Goal: Task Accomplishment & Management: Manage account settings

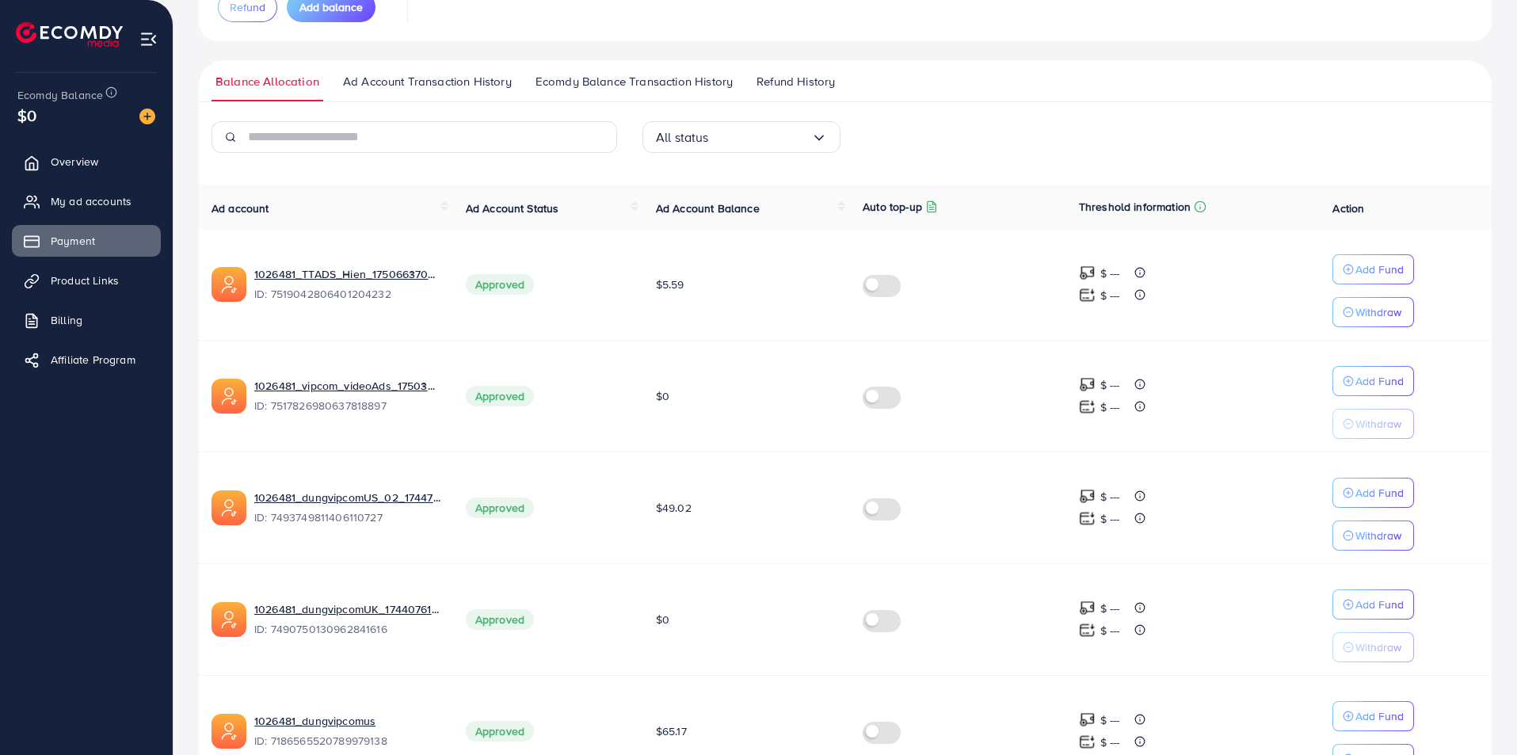
scroll to position [238, 0]
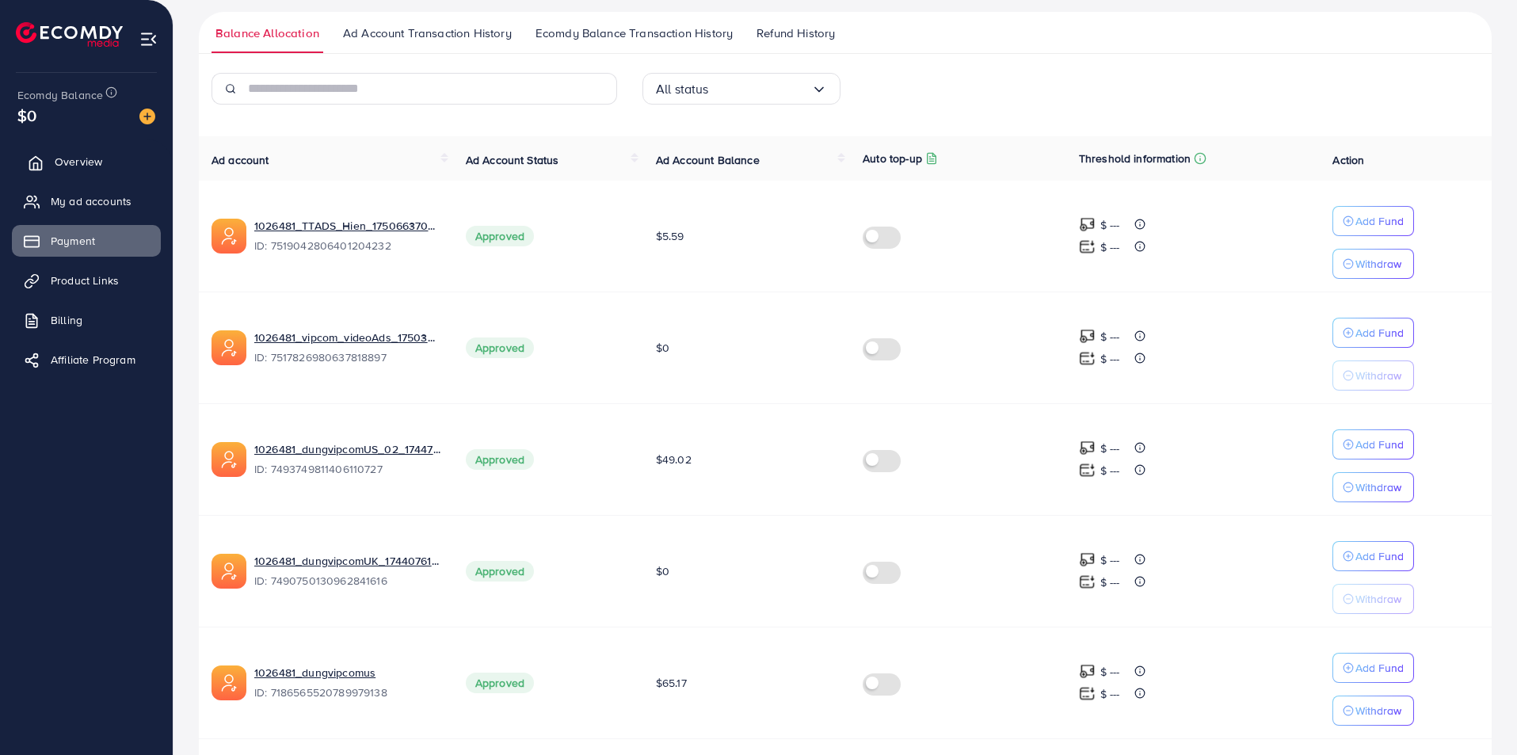
click at [93, 156] on span "Overview" at bounding box center [79, 162] width 48 height 16
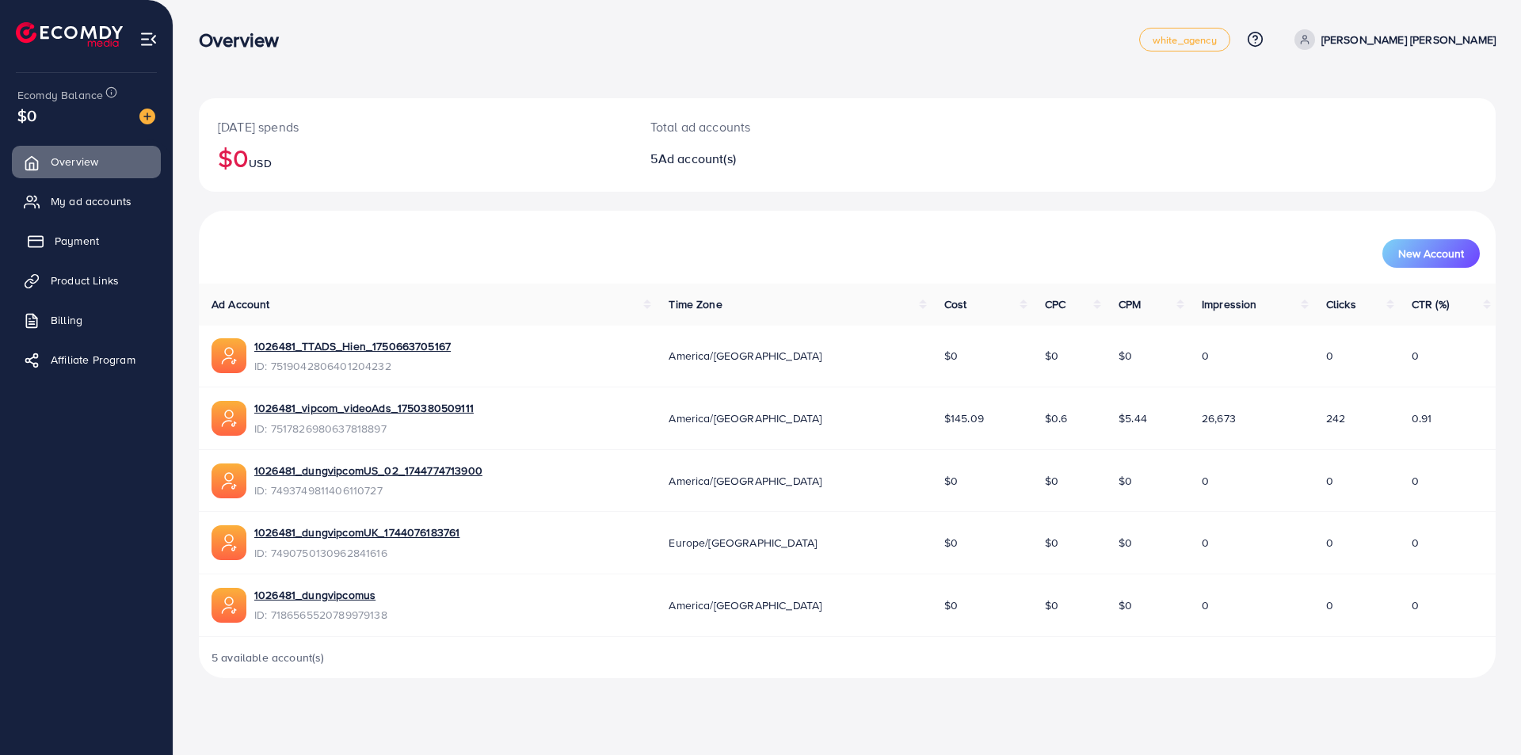
click at [84, 246] on span "Payment" at bounding box center [77, 241] width 44 height 16
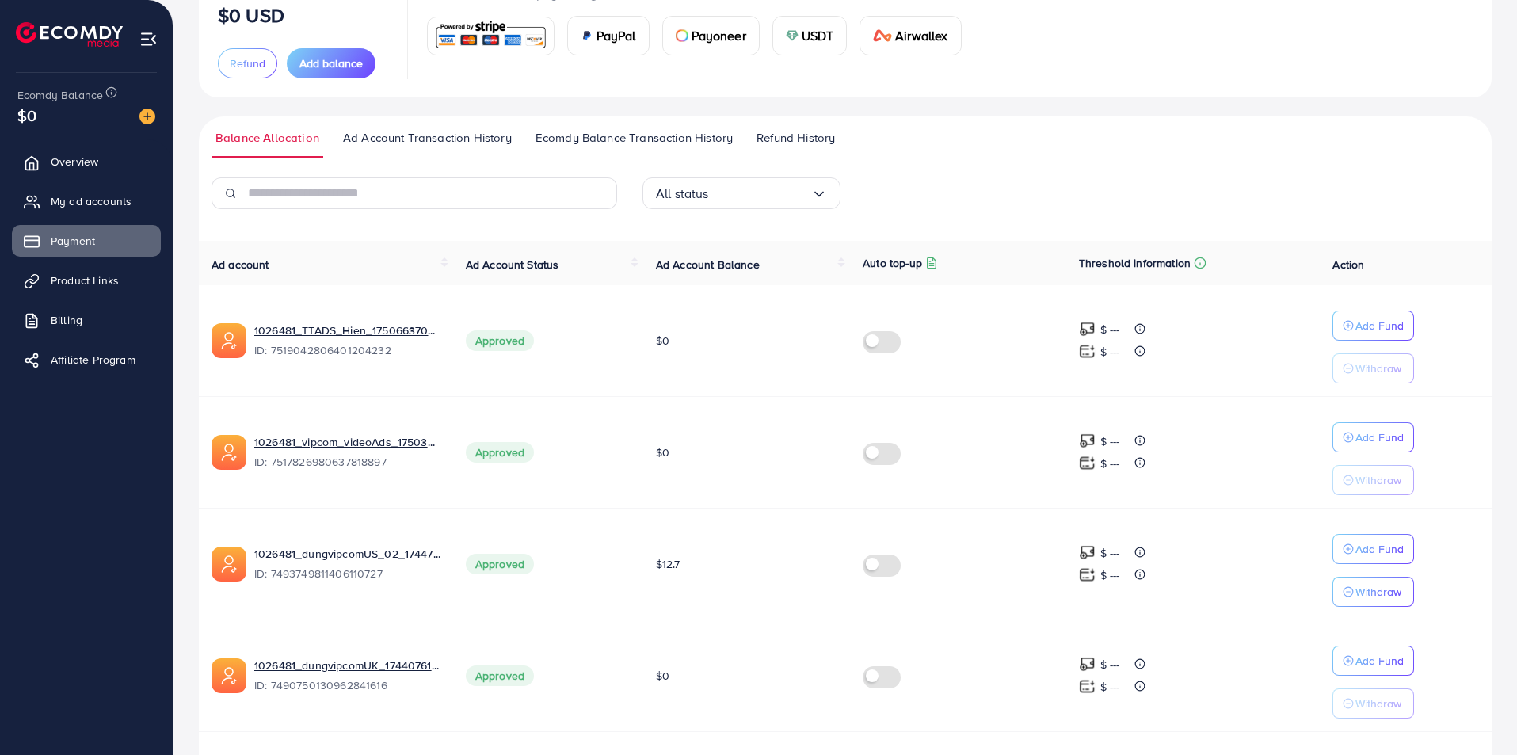
scroll to position [130, 0]
